Goal: Feedback & Contribution: Contribute content

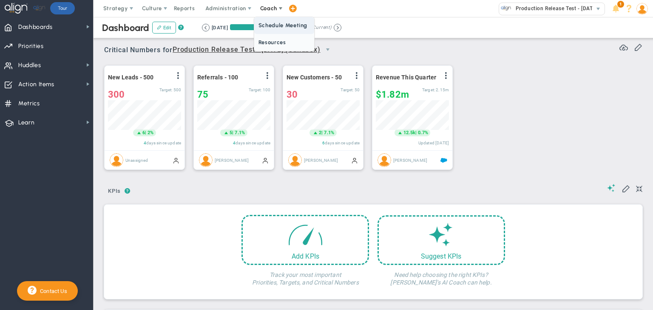
scroll to position [29, 73]
click at [265, 45] on span "Resources" at bounding box center [284, 42] width 60 height 17
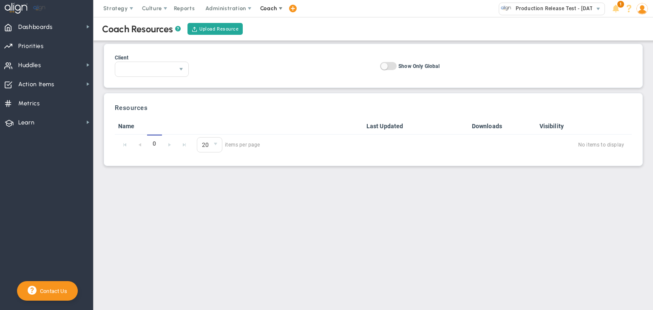
click at [264, 4] on span "Coach" at bounding box center [269, 8] width 31 height 17
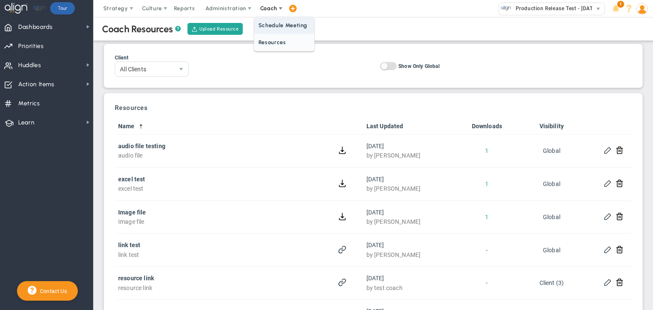
click at [267, 25] on span "Schedule Meeting" at bounding box center [284, 25] width 60 height 17
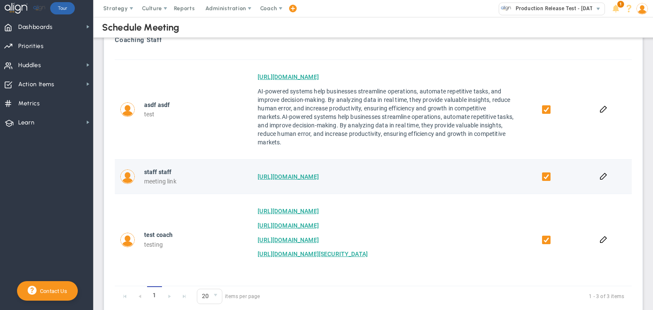
scroll to position [170, 0]
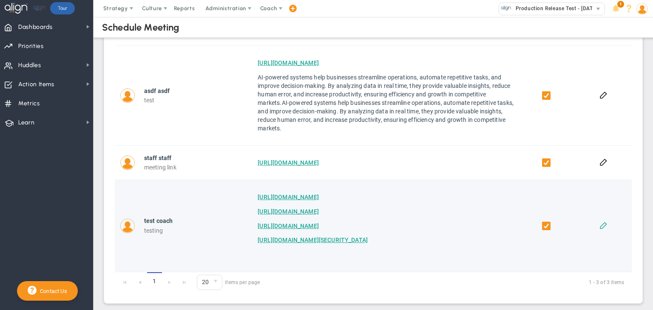
click at [596, 226] on td at bounding box center [602, 226] width 57 height 92
click at [599, 226] on button at bounding box center [603, 225] width 8 height 8
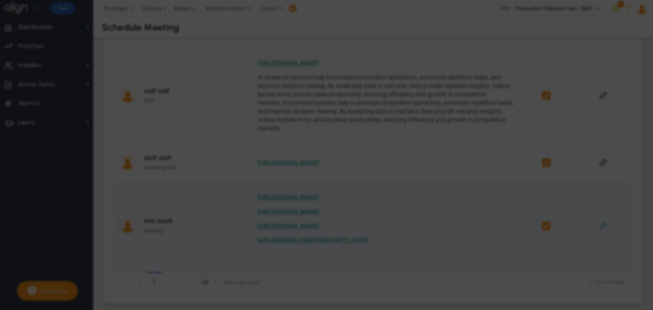
checkbox input "true"
type input "testing"
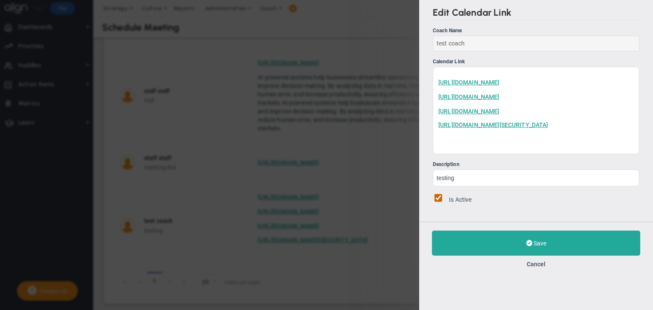
click at [434, 201] on input "Is Active" at bounding box center [438, 198] width 8 height 8
checkbox input "false"
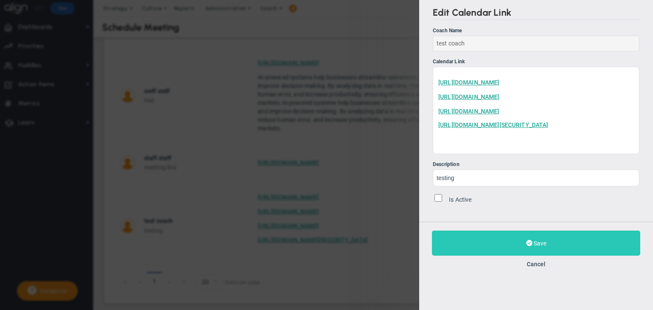
click at [471, 256] on button "Save" at bounding box center [536, 243] width 208 height 25
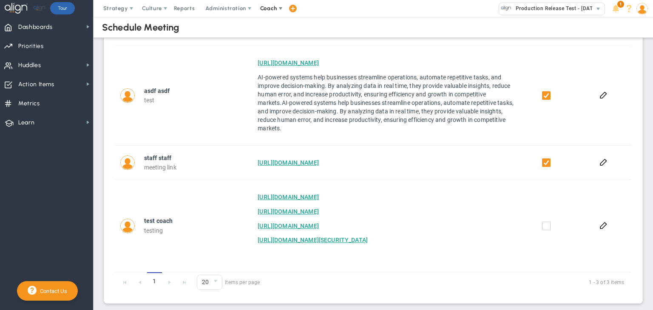
click at [256, 8] on span "Coach" at bounding box center [269, 8] width 31 height 17
click at [274, 45] on span "Resources" at bounding box center [284, 42] width 60 height 17
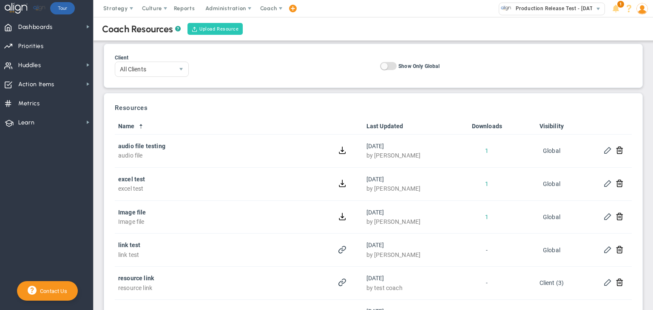
click at [194, 24] on button "Upload Resource" at bounding box center [215, 29] width 56 height 12
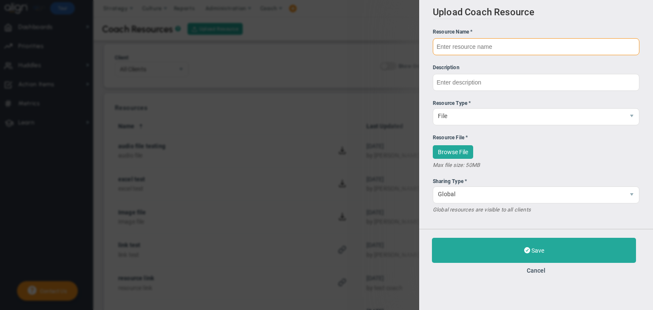
click at [513, 43] on input "text" at bounding box center [535, 46] width 206 height 17
type input "pdf"
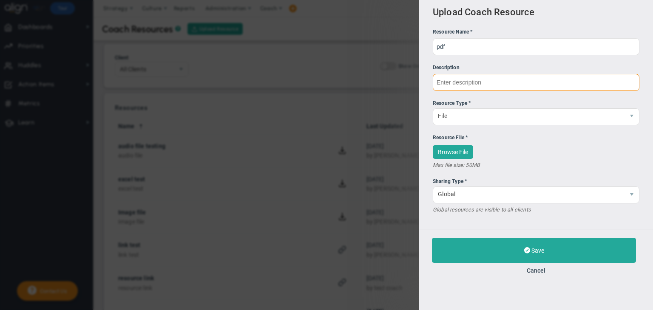
click at [487, 82] on input "text" at bounding box center [535, 82] width 206 height 17
type input "pdf"
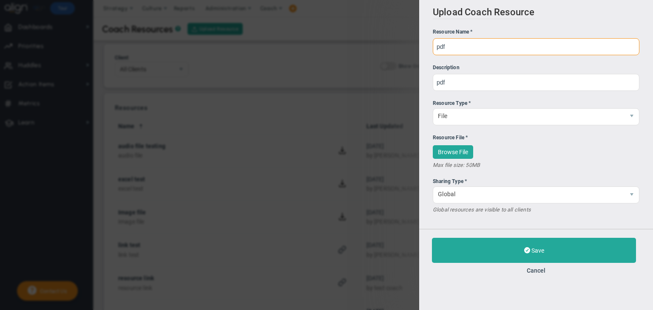
click at [458, 48] on input "pdf" at bounding box center [535, 46] width 206 height 17
type input "pdf test"
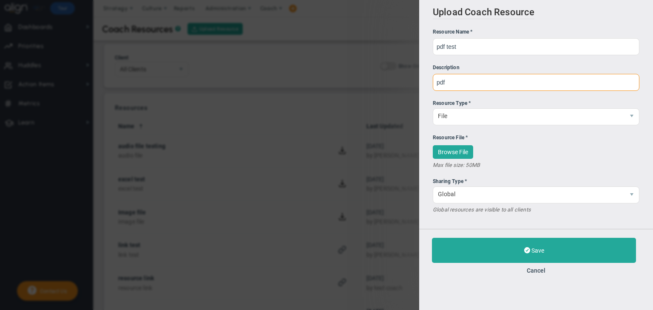
click at [459, 80] on input "pdf" at bounding box center [535, 82] width 206 height 17
type input "pdf test"
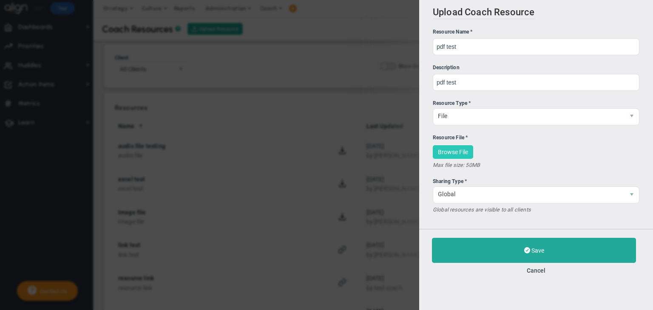
click at [468, 152] on button "Browse File" at bounding box center [452, 152] width 40 height 14
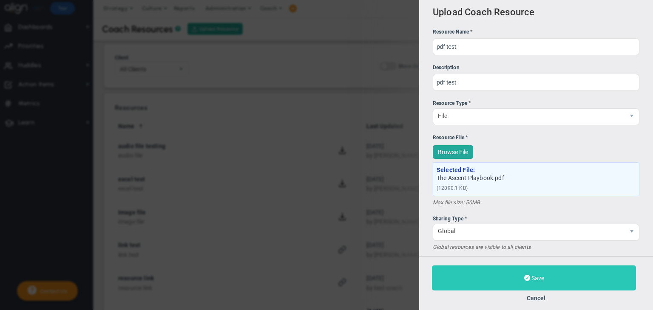
click at [505, 275] on button "Save" at bounding box center [534, 278] width 204 height 25
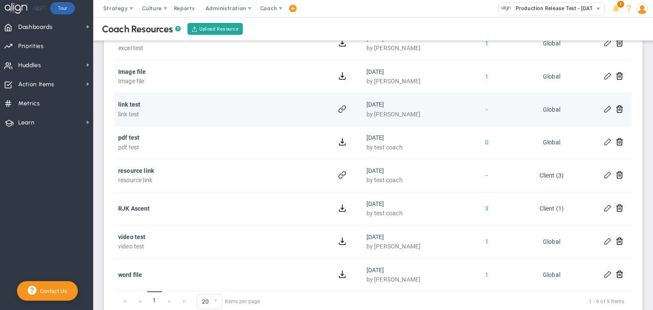
scroll to position [164, 0]
